Goal: Task Accomplishment & Management: Manage account settings

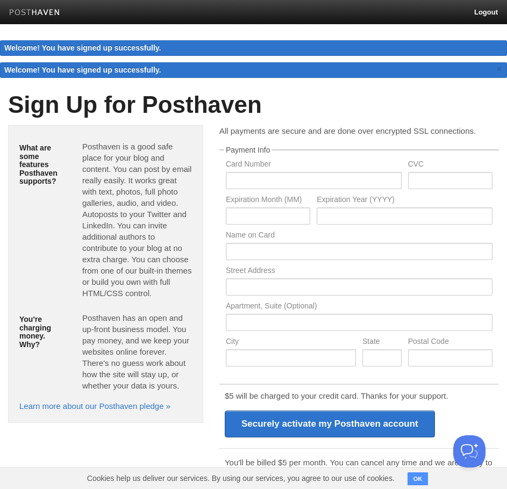
click at [39, 13] on img at bounding box center [34, 13] width 51 height 8
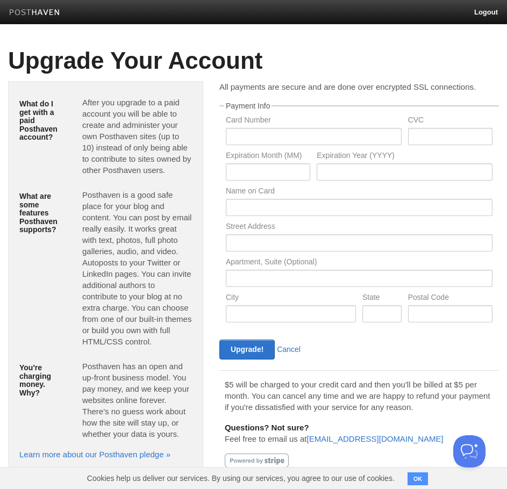
scroll to position [16, 0]
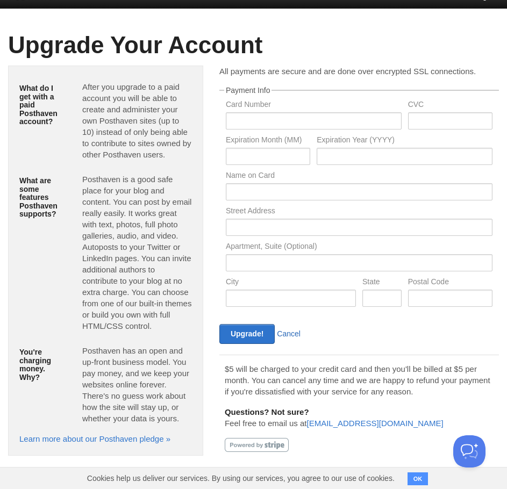
click at [293, 330] on link "Cancel" at bounding box center [289, 333] width 24 height 9
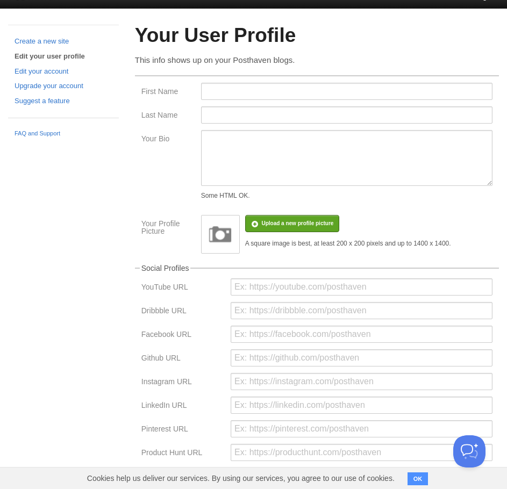
click at [422, 481] on button "OK" at bounding box center [417, 478] width 21 height 13
